Goal: Transaction & Acquisition: Purchase product/service

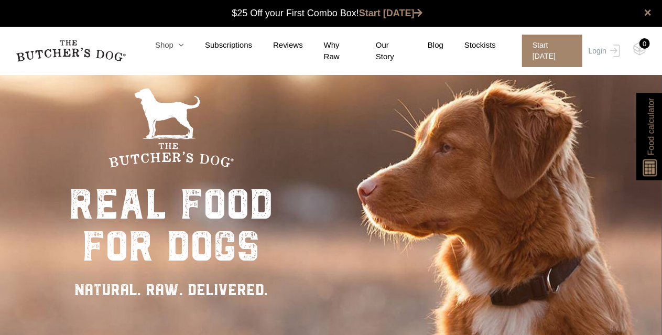
click at [184, 46] on icon at bounding box center [179, 45] width 10 height 8
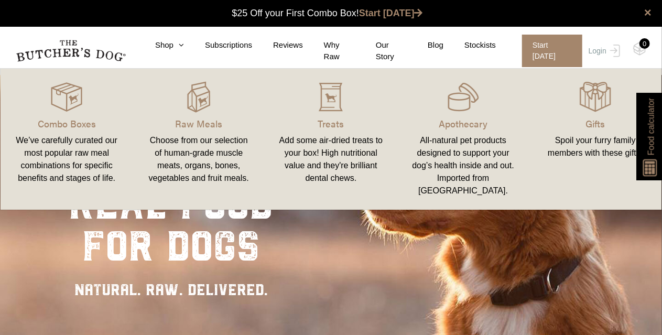
click at [54, 150] on div "We’ve carefully curated our most popular raw meal combinations for specific ben…" at bounding box center [66, 159] width 107 height 50
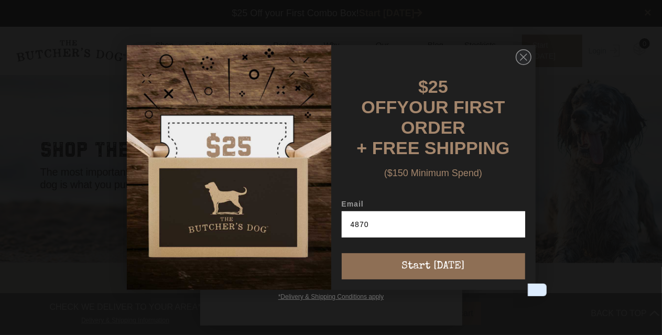
type input "4870"
click at [465, 265] on button "Start [DATE]" at bounding box center [434, 266] width 184 height 26
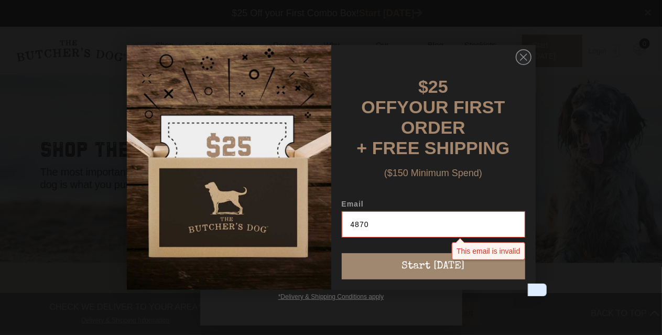
drag, startPoint x: 406, startPoint y: 223, endPoint x: 226, endPoint y: 210, distance: 180.9
click at [226, 210] on form "$25 OFF YOUR FIRST ORDER + FREE SHIPPING ($150 Minimum Spend) Email 4870 This e…" at bounding box center [331, 167] width 409 height 245
